Goal: Task Accomplishment & Management: Manage account settings

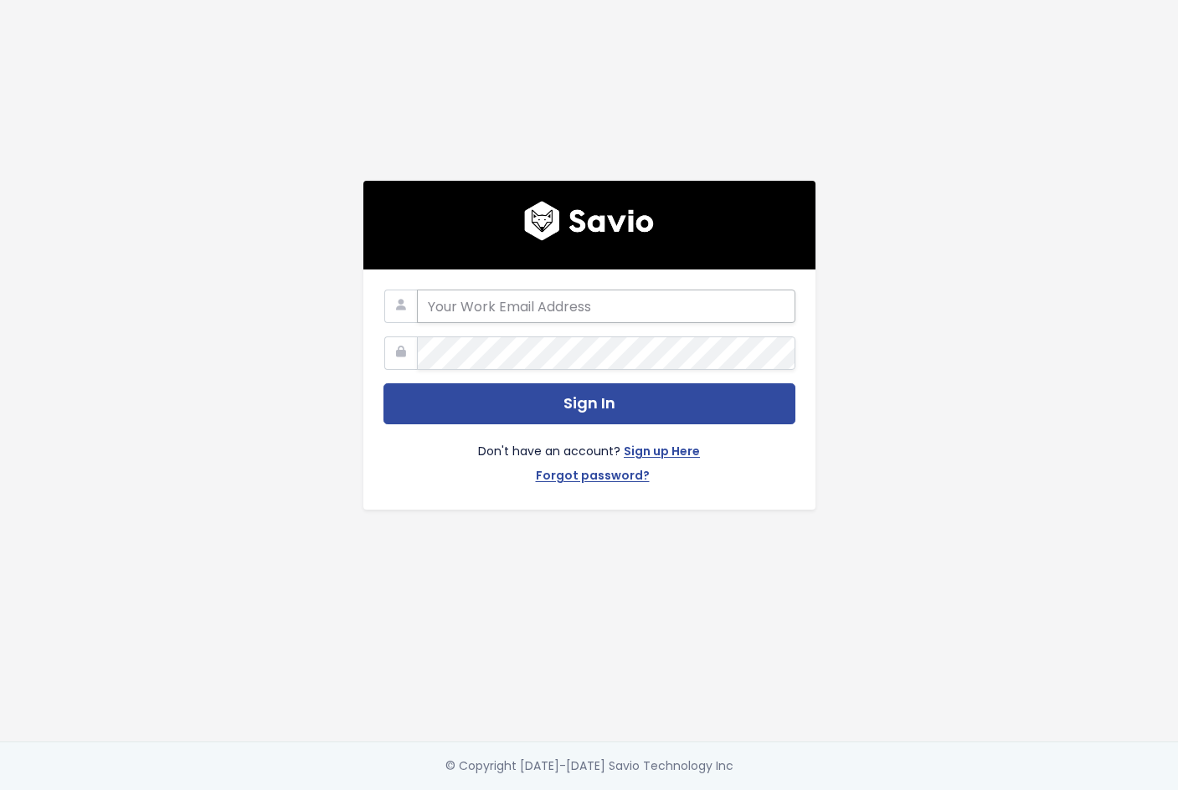
click at [545, 313] on input "email" at bounding box center [606, 306] width 378 height 33
type input "[PERSON_NAME][EMAIL_ADDRESS][DOMAIN_NAME]"
click at [340, 342] on div "jill@discuss.io Sign In Don't have an account? Sign up Here Forgot password?" at bounding box center [589, 371] width 955 height 742
click at [672, 282] on div "jill@discuss.io Sign In Don't have an account? Sign up Here Forgot password?" at bounding box center [589, 390] width 452 height 240
click at [582, 480] on link "Forgot password?" at bounding box center [593, 478] width 114 height 24
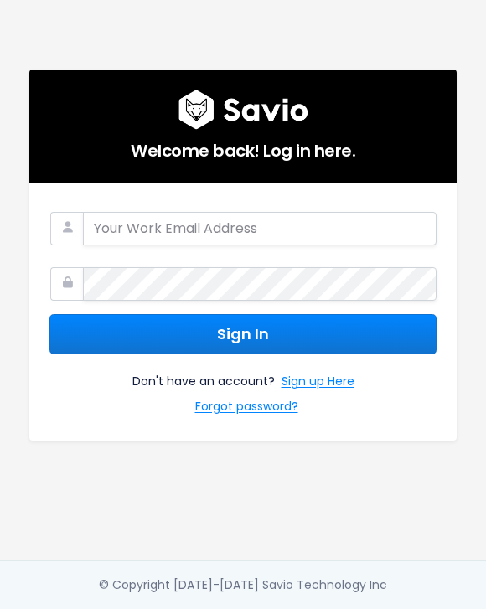
click at [215, 260] on div at bounding box center [242, 280] width 387 height 42
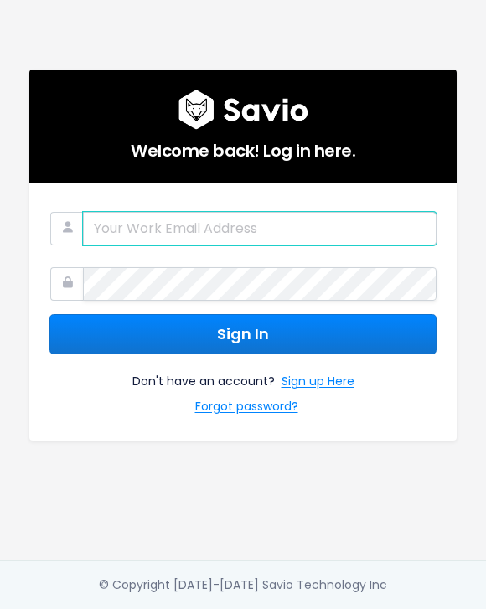
click at [218, 237] on input "email" at bounding box center [259, 228] width 353 height 33
type input "[PERSON_NAME][EMAIL_ADDRESS][DOMAIN_NAME]"
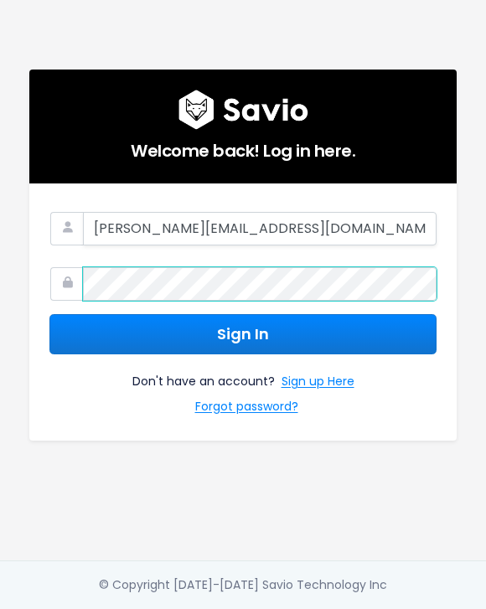
click at [83, 259] on div at bounding box center [83, 259] width 0 height 0
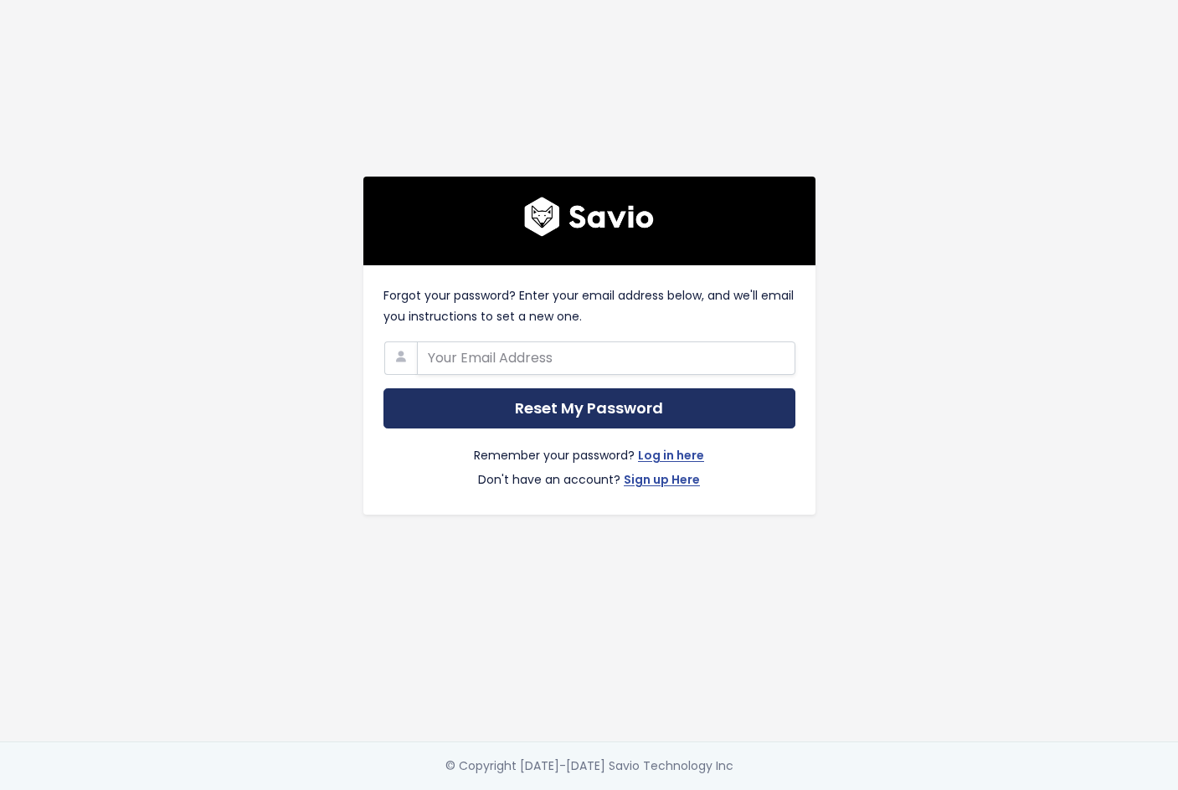
click at [563, 403] on input "Reset My Password" at bounding box center [590, 409] width 412 height 41
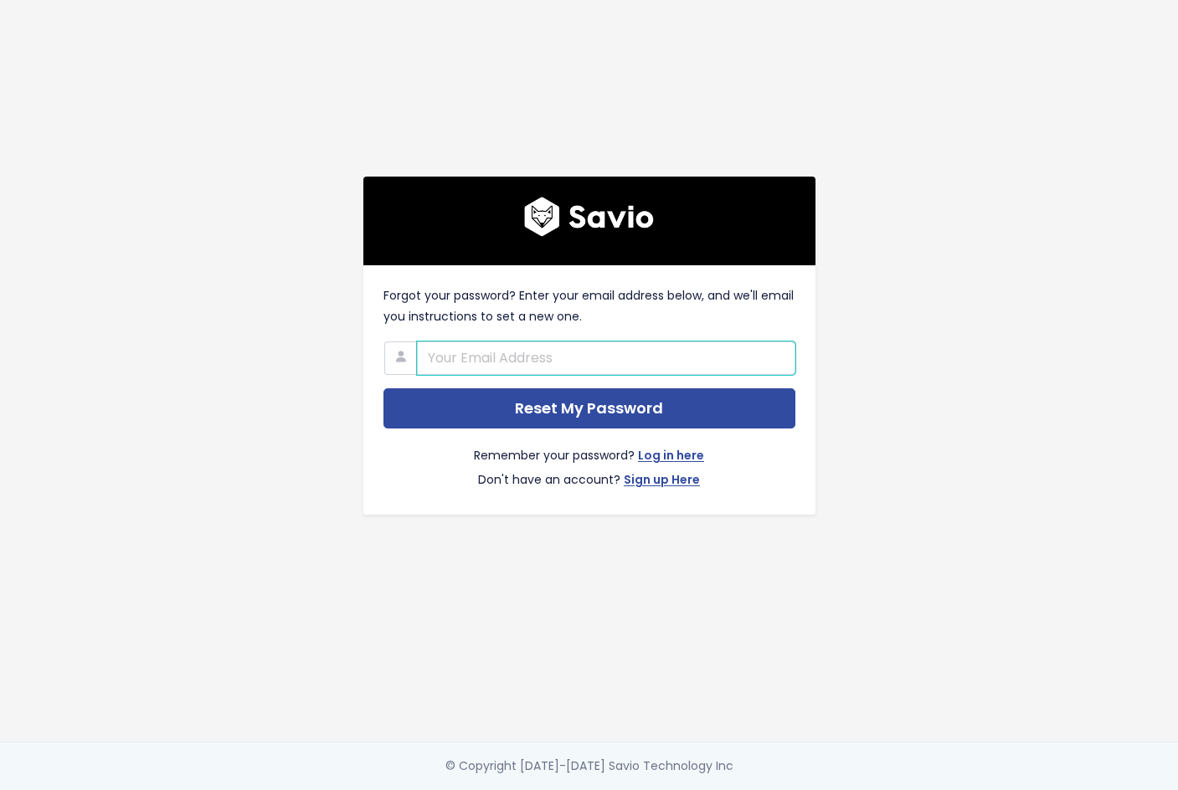
click at [557, 349] on input "text" at bounding box center [606, 358] width 378 height 33
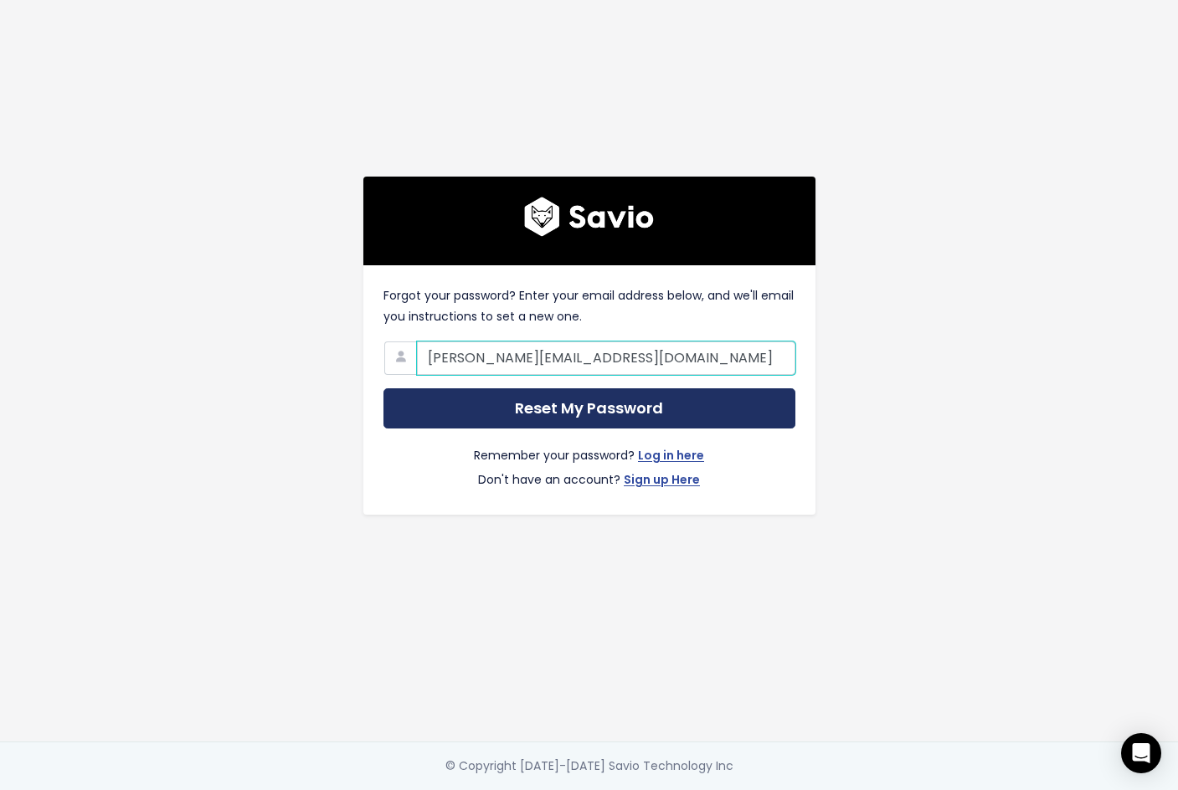
type input "jill@discuss.io"
click at [553, 404] on input "Reset My Password" at bounding box center [590, 409] width 412 height 41
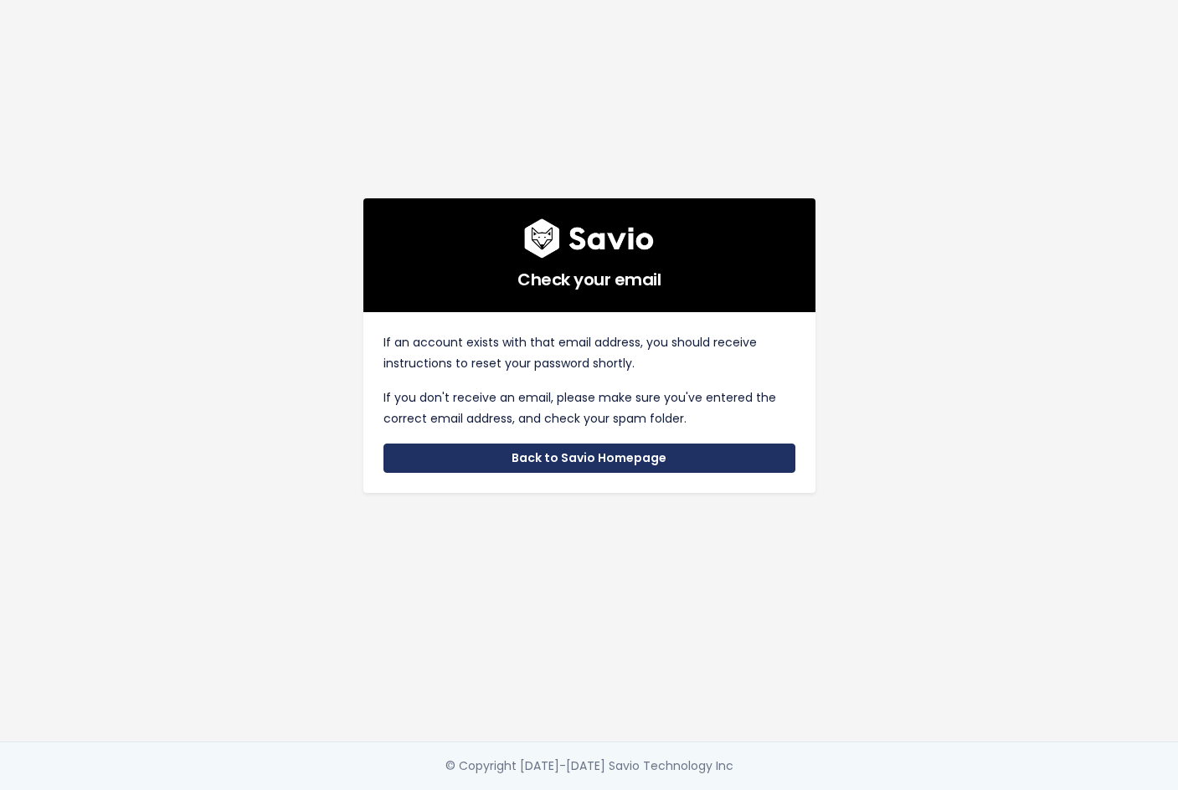
click at [561, 466] on link "Back to Savio Homepage" at bounding box center [590, 459] width 412 height 30
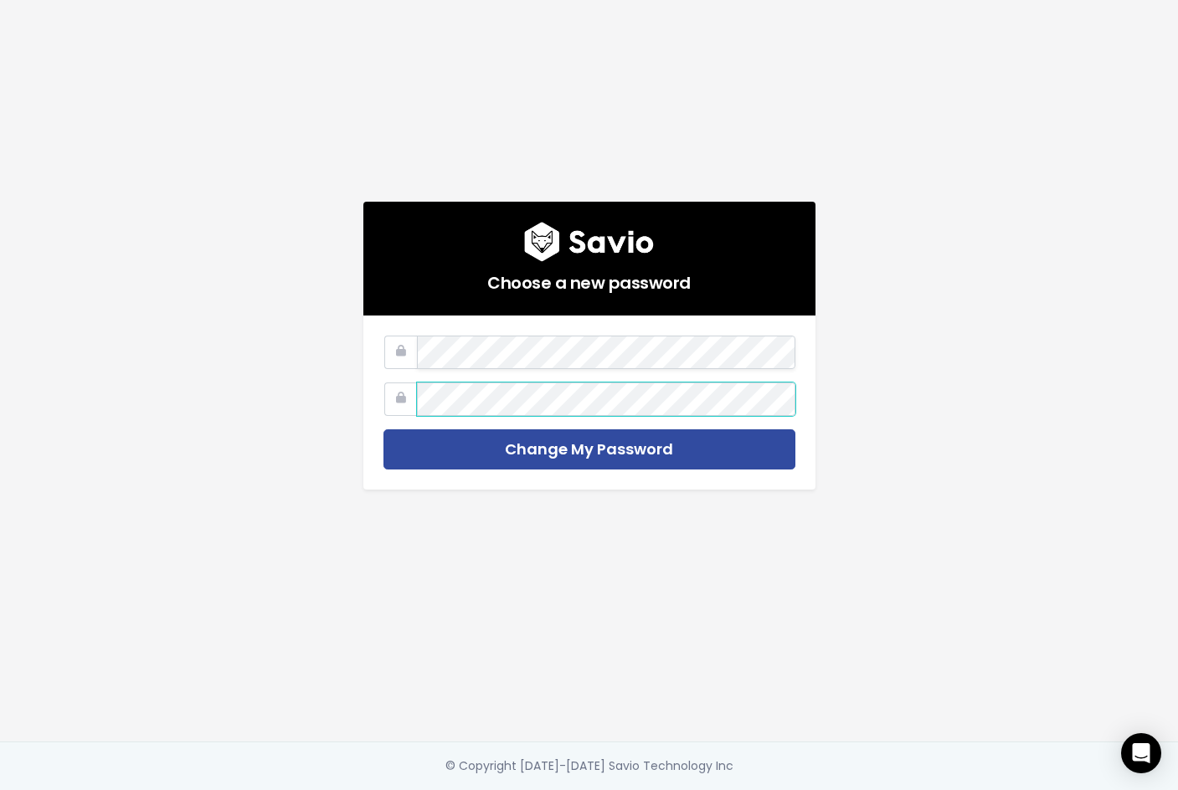
click at [384, 430] on input "Change My Password" at bounding box center [590, 450] width 412 height 41
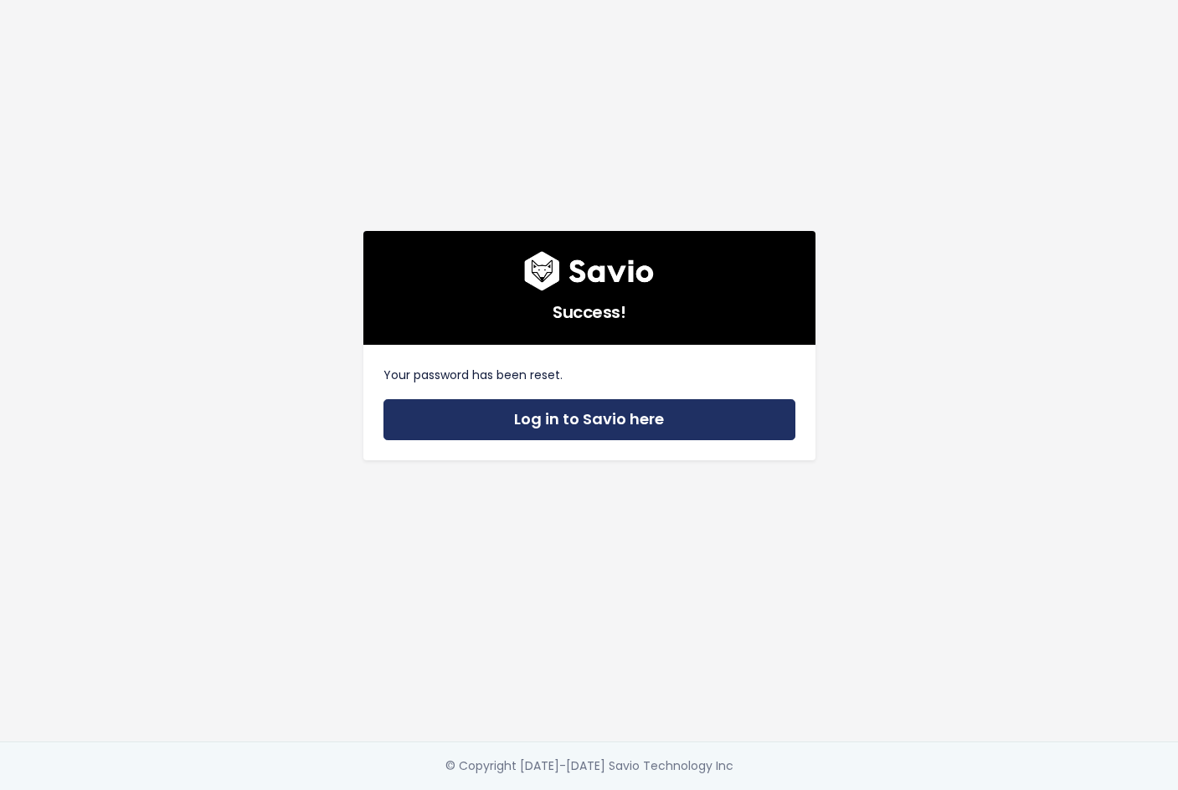
click at [626, 416] on link "Log in to Savio here" at bounding box center [590, 419] width 412 height 41
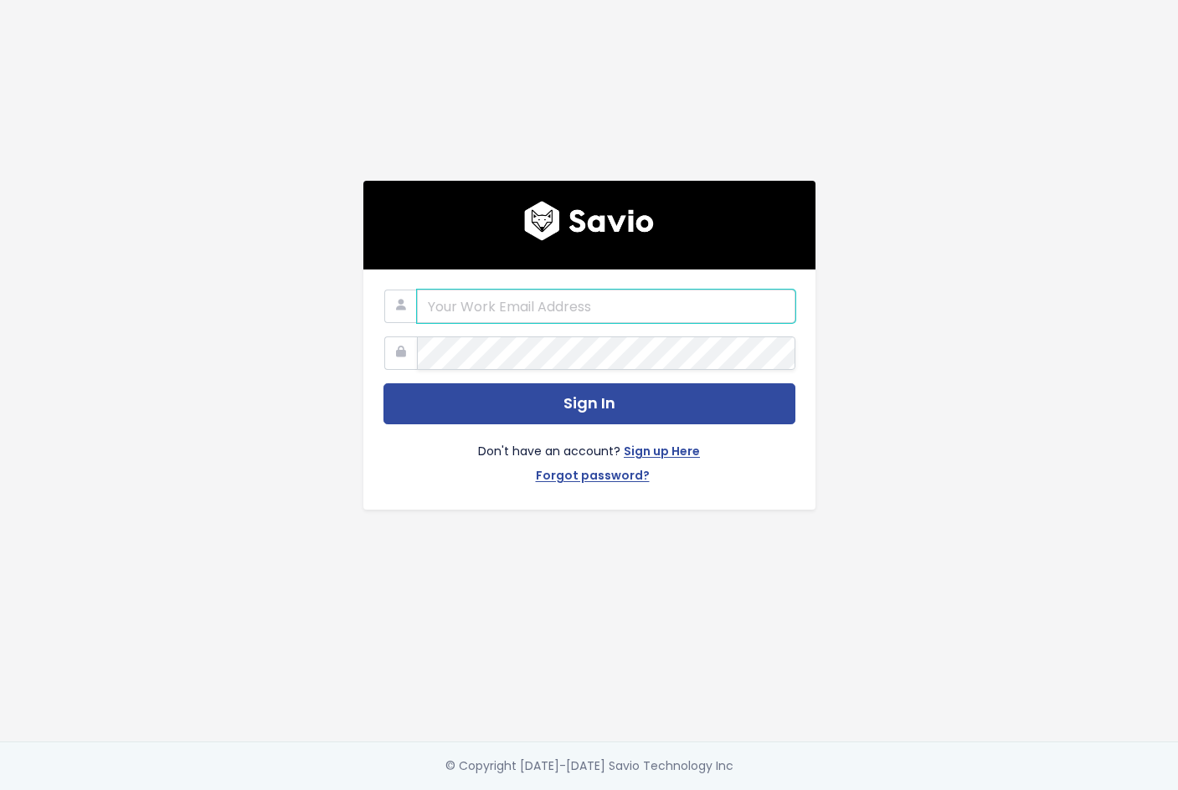
click at [544, 307] on input "email" at bounding box center [606, 306] width 378 height 33
type input "jill@discuss.io"
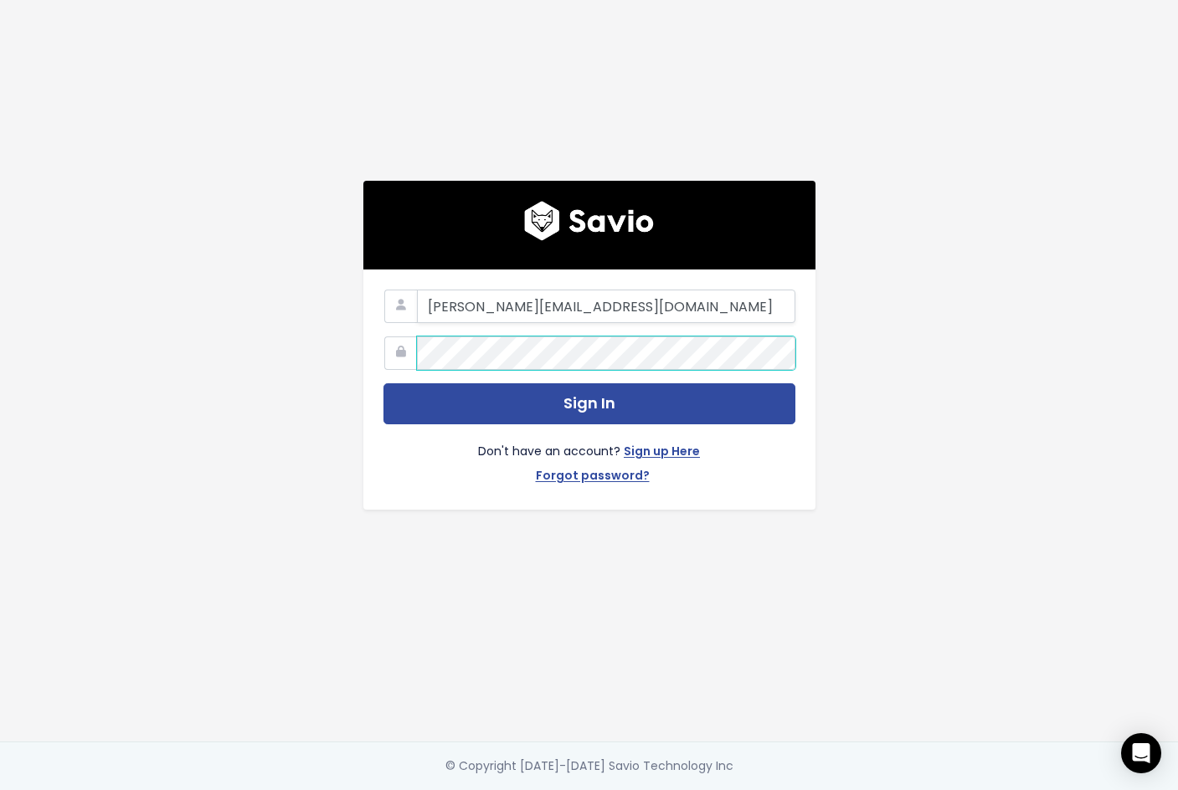
click at [384, 384] on button "Sign In" at bounding box center [590, 404] width 412 height 41
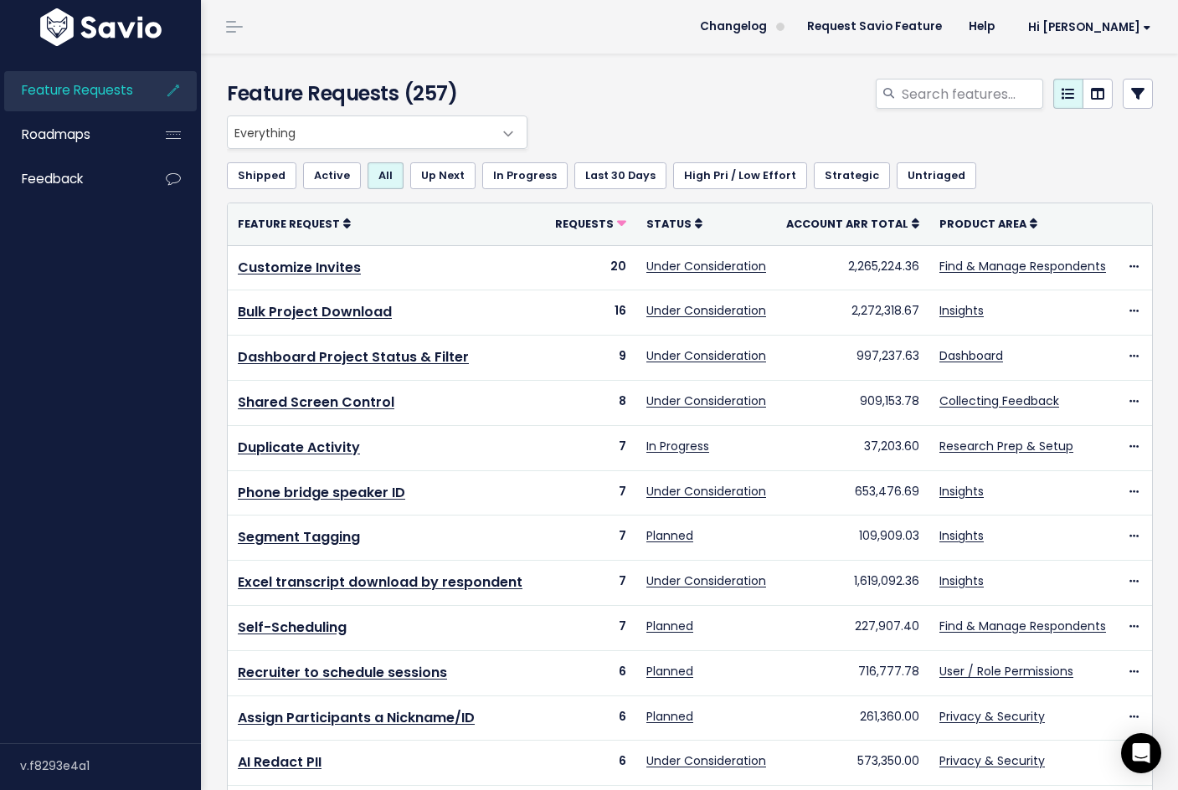
click at [665, 111] on div at bounding box center [849, 97] width 635 height 37
click at [965, 98] on input "search" at bounding box center [971, 94] width 143 height 30
click at [745, 70] on div "Feature Requests (257)" at bounding box center [687, 85] width 972 height 62
click at [174, 90] on icon at bounding box center [173, 90] width 30 height 39
click at [411, 86] on h4 "Feature Requests (257)" at bounding box center [373, 94] width 292 height 30
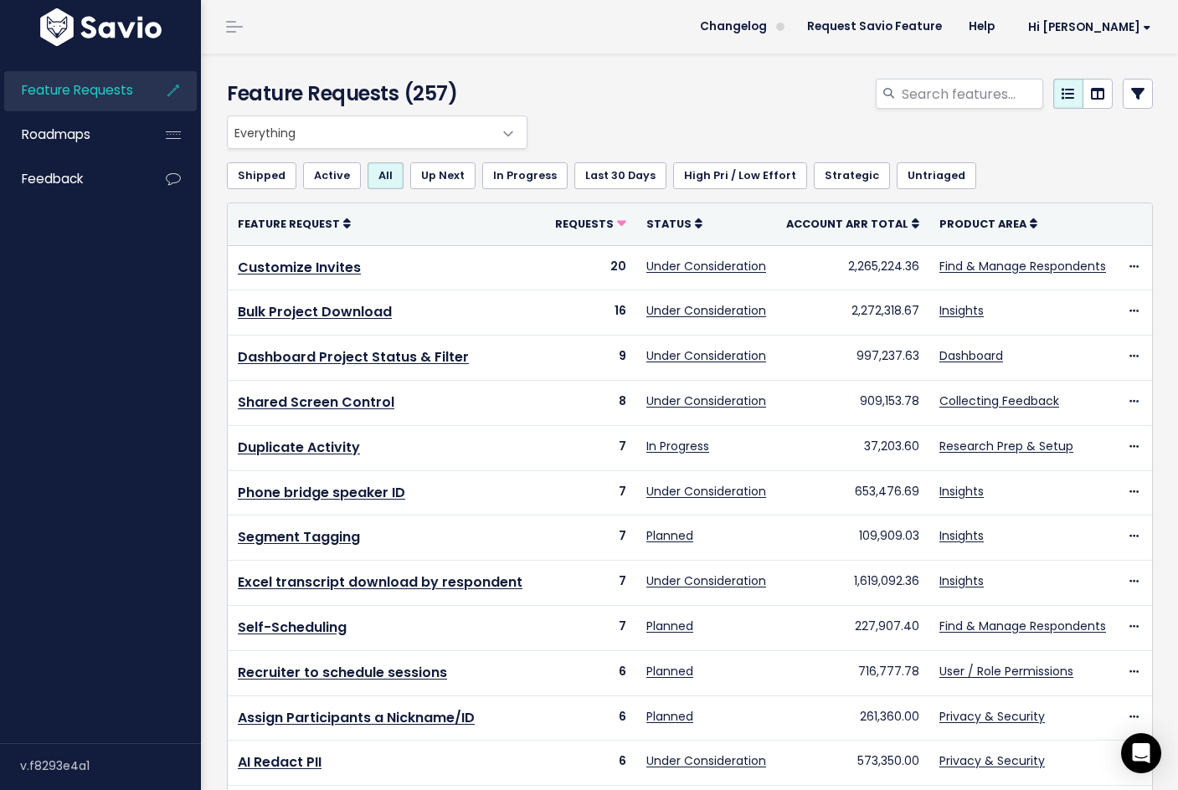
click at [219, 33] on li at bounding box center [230, 26] width 33 height 47
click at [235, 28] on link at bounding box center [234, 26] width 27 height 15
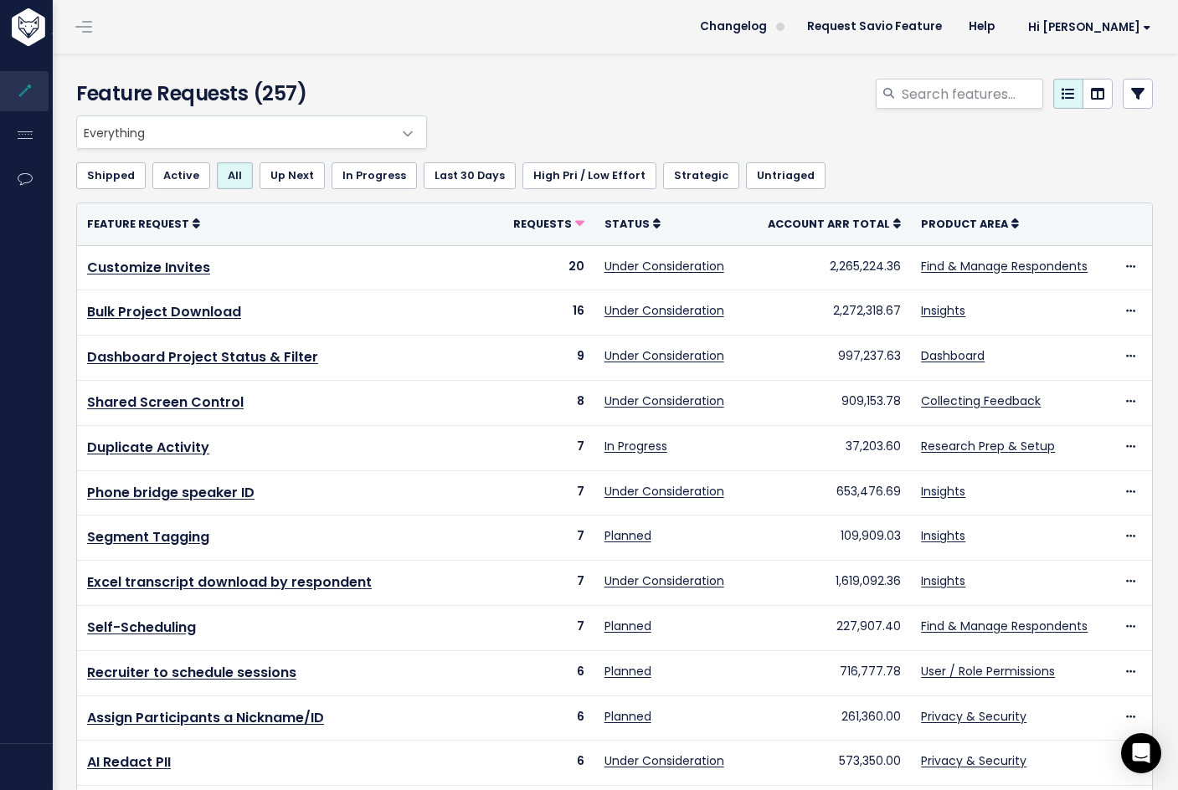
click at [384, 75] on div "Feature Requests (257)" at bounding box center [611, 85] width 1123 height 62
click at [1127, 28] on span "Hi [PERSON_NAME]" at bounding box center [1089, 27] width 123 height 13
click at [785, 105] on div at bounding box center [798, 97] width 735 height 37
click at [308, 97] on h4 "Feature Requests (257)" at bounding box center [247, 94] width 342 height 30
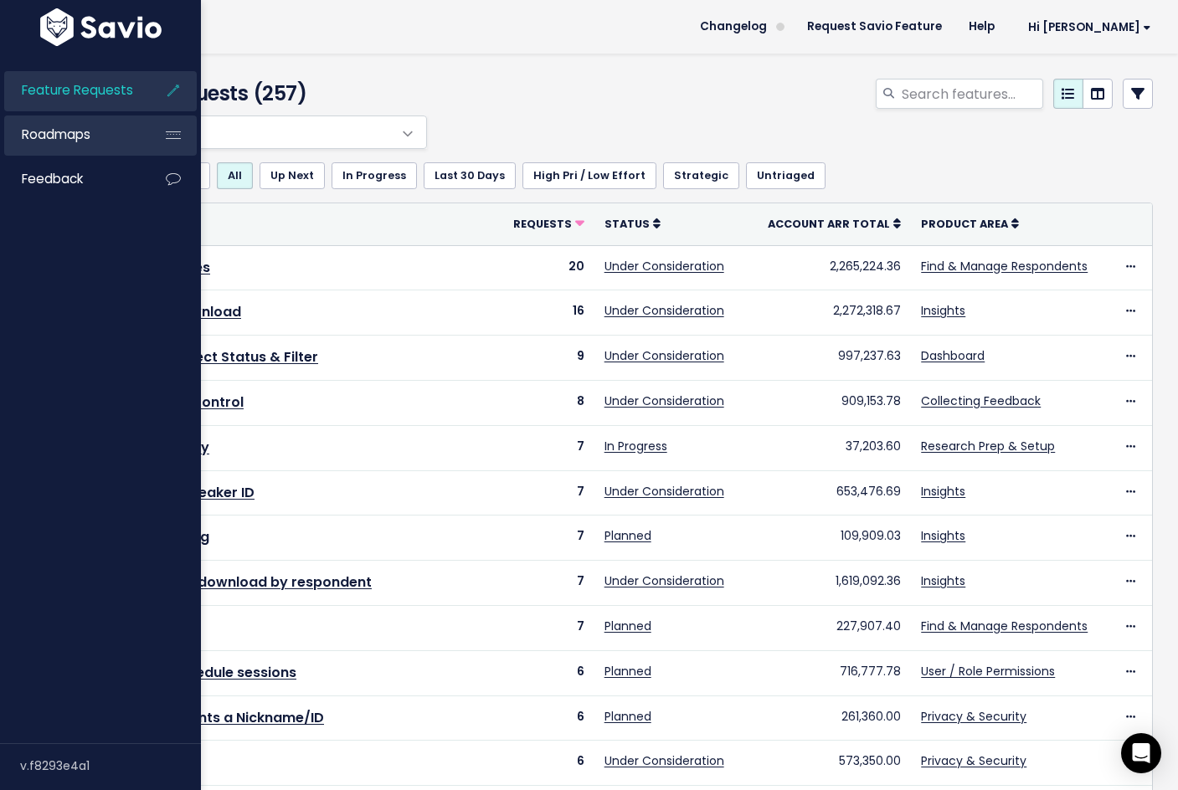
click at [75, 142] on span "Roadmaps" at bounding box center [56, 135] width 69 height 18
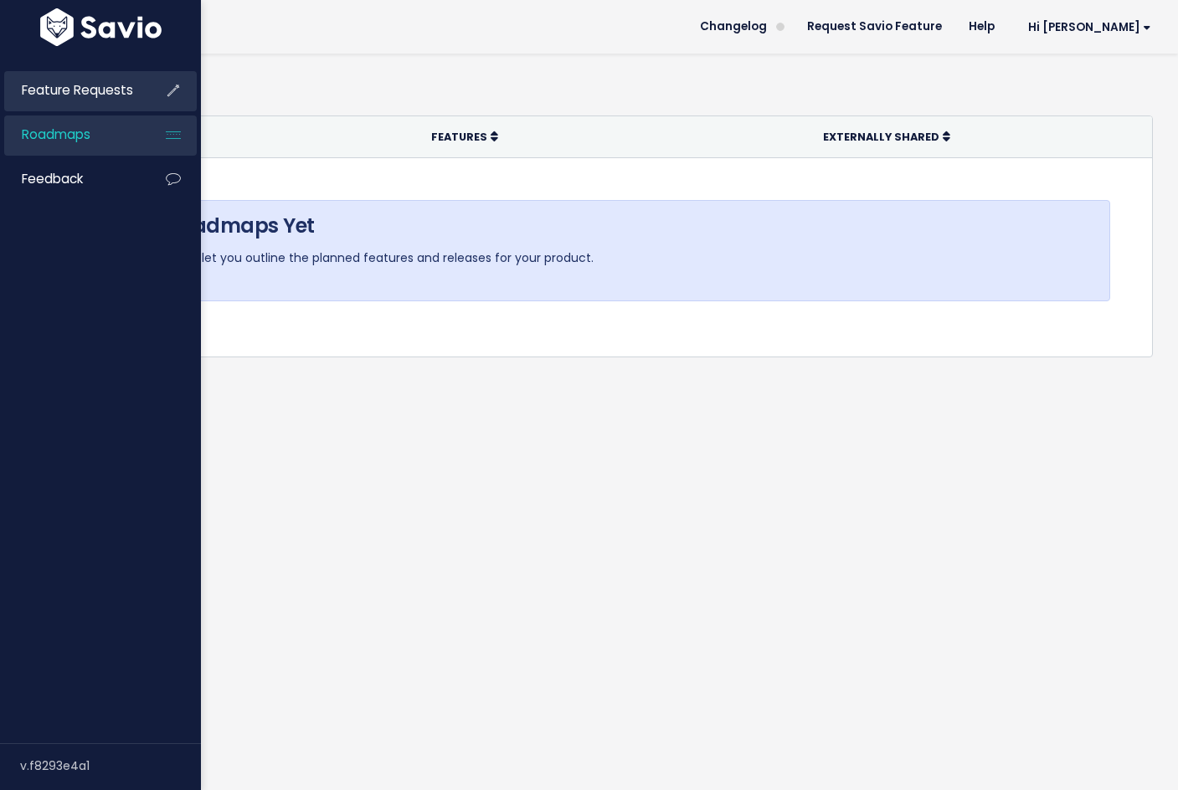
click at [62, 90] on span "Feature Requests" at bounding box center [77, 90] width 111 height 18
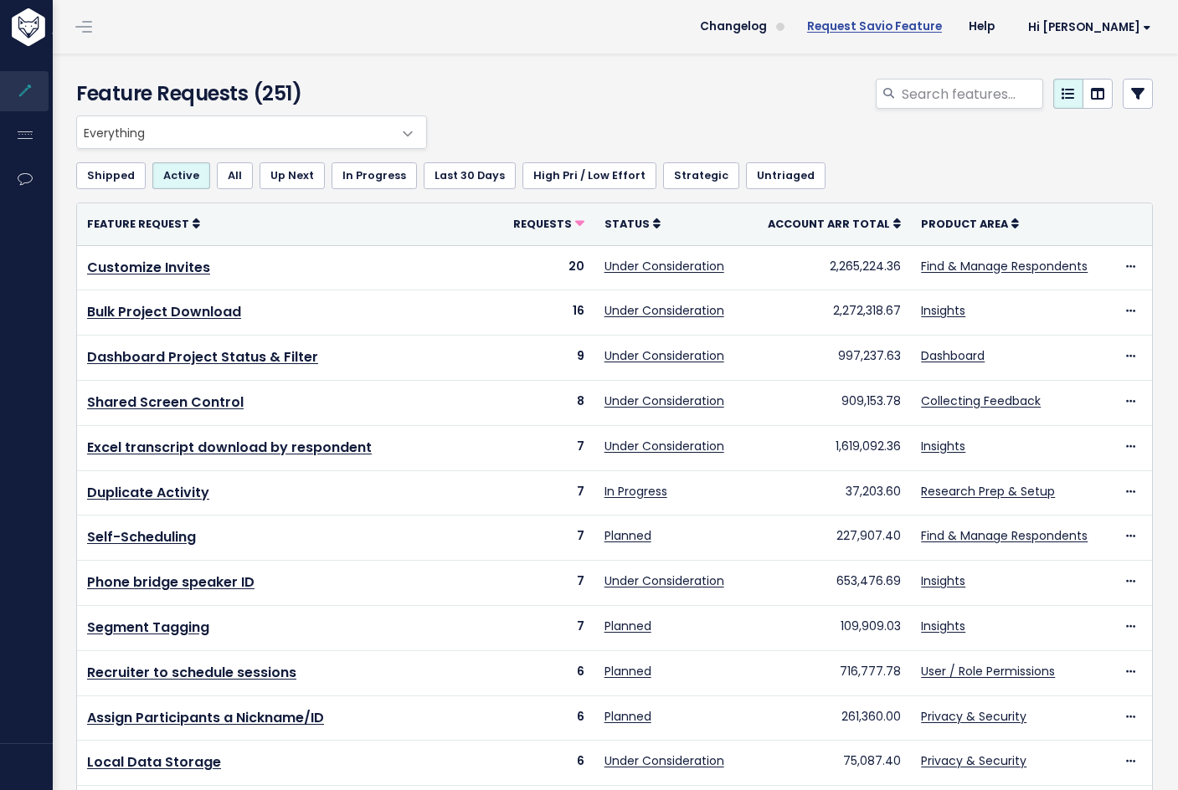
click at [939, 19] on link "Request Savio Feature" at bounding box center [875, 26] width 162 height 25
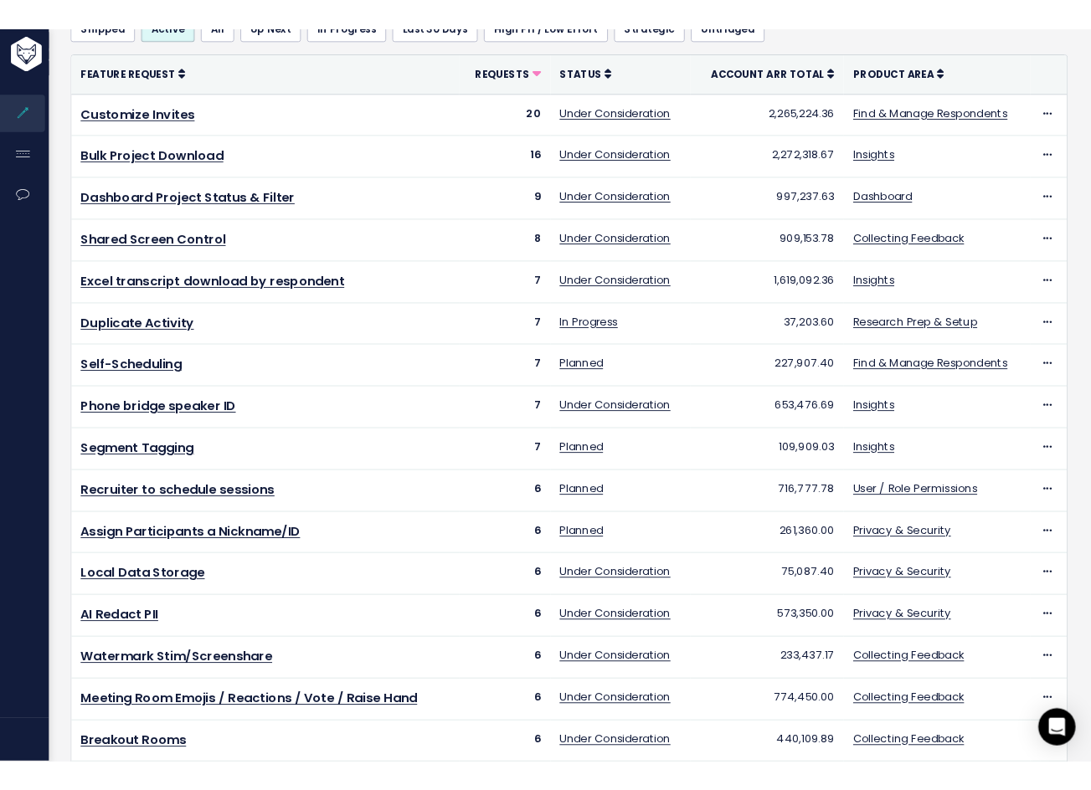
scroll to position [186, 0]
